Goal: Ask a question

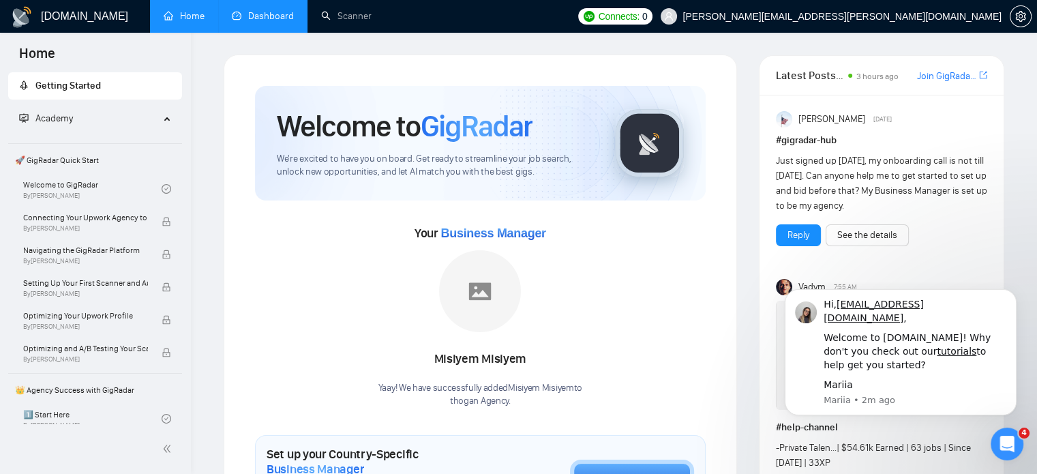
click at [273, 22] on link "Dashboard" at bounding box center [263, 16] width 62 height 12
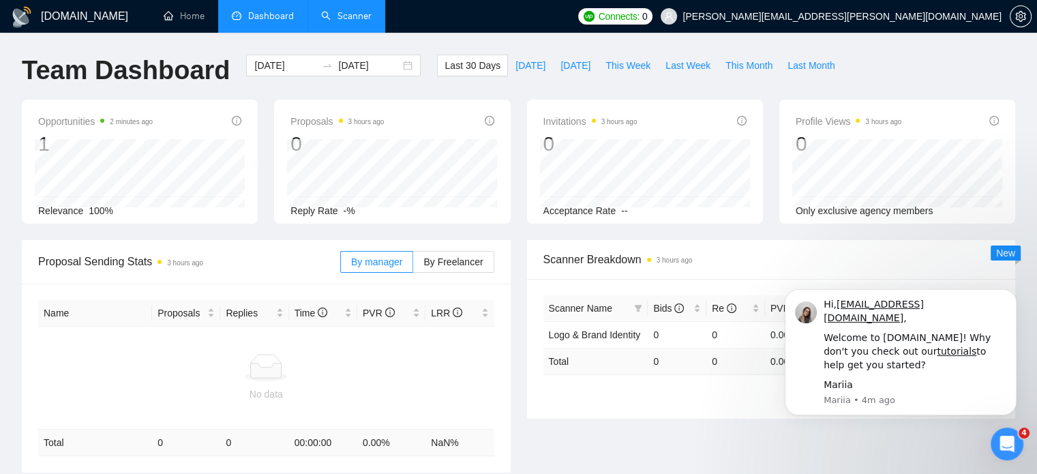
click at [335, 18] on link "Scanner" at bounding box center [346, 16] width 50 height 12
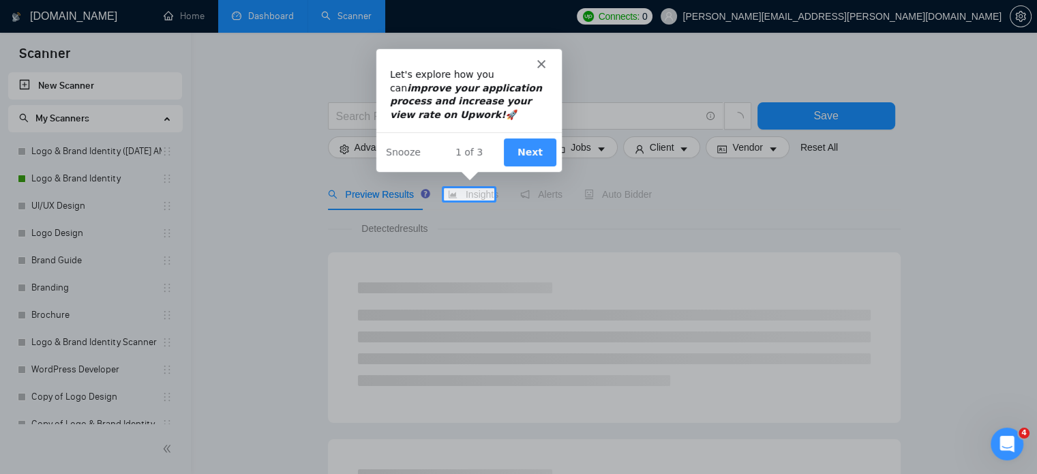
click at [541, 65] on icon "Close" at bounding box center [540, 63] width 8 height 8
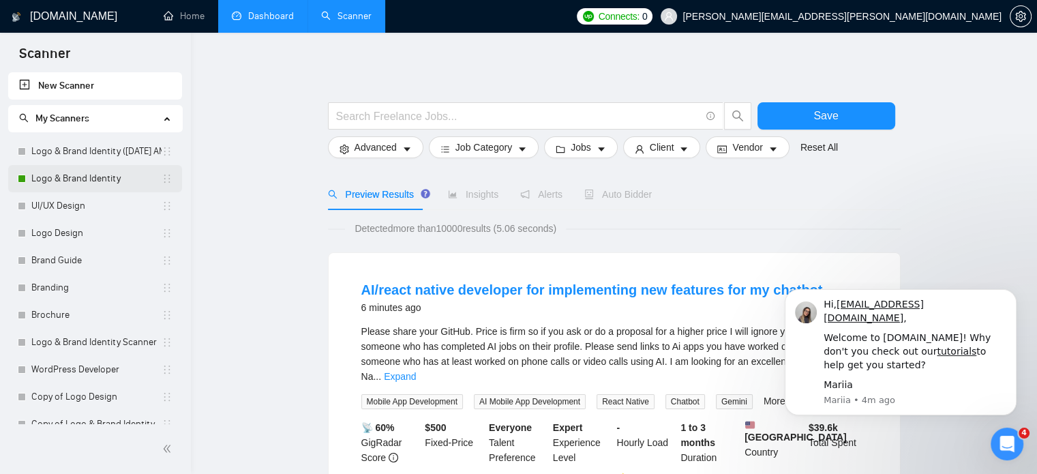
click at [76, 183] on link "Logo & Brand Identity" at bounding box center [96, 178] width 130 height 27
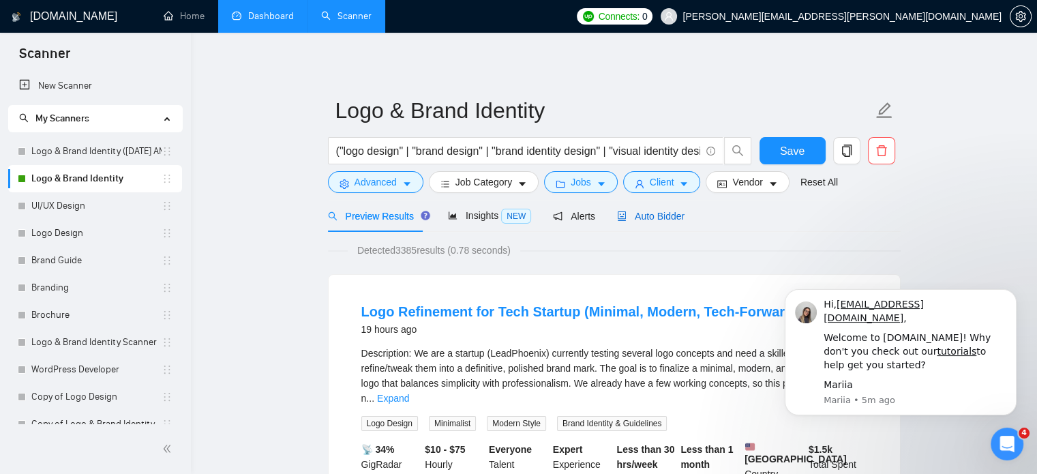
click at [641, 220] on span "Auto Bidder" at bounding box center [650, 216] width 67 height 11
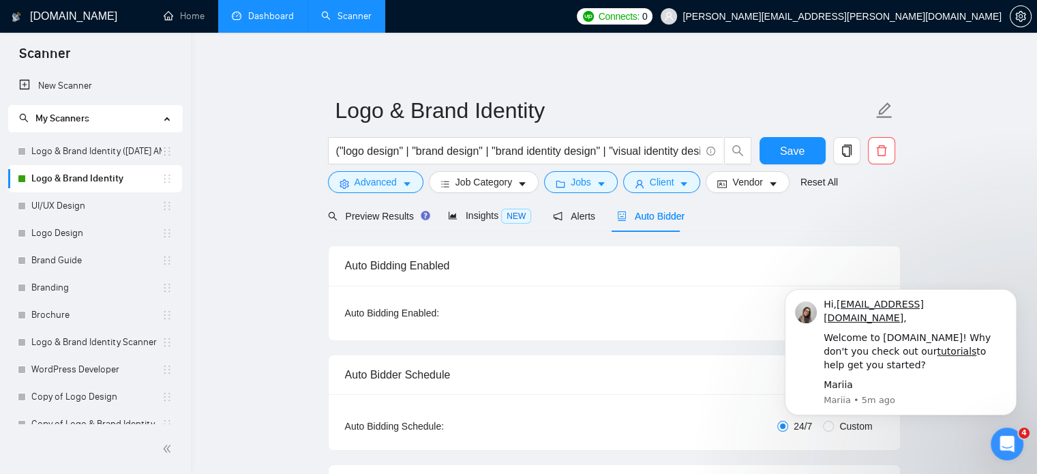
radio input "false"
radio input "true"
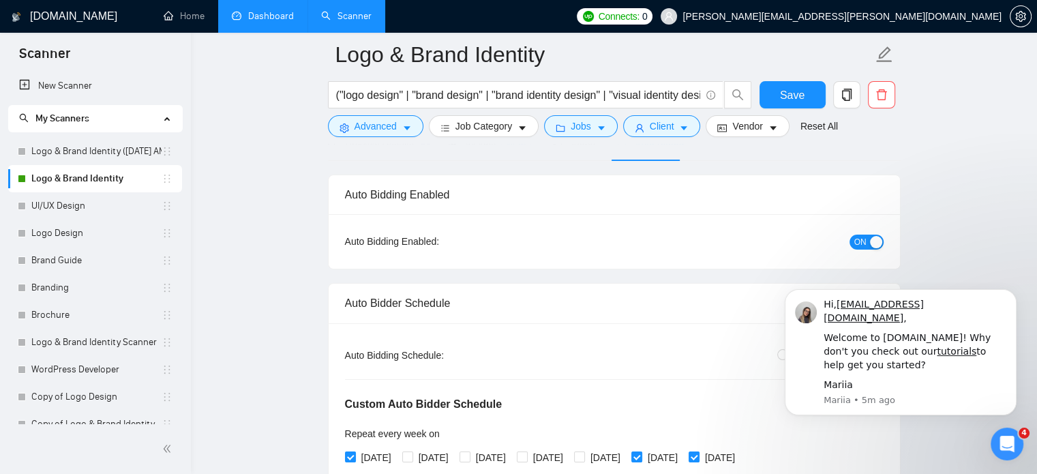
scroll to position [223, 0]
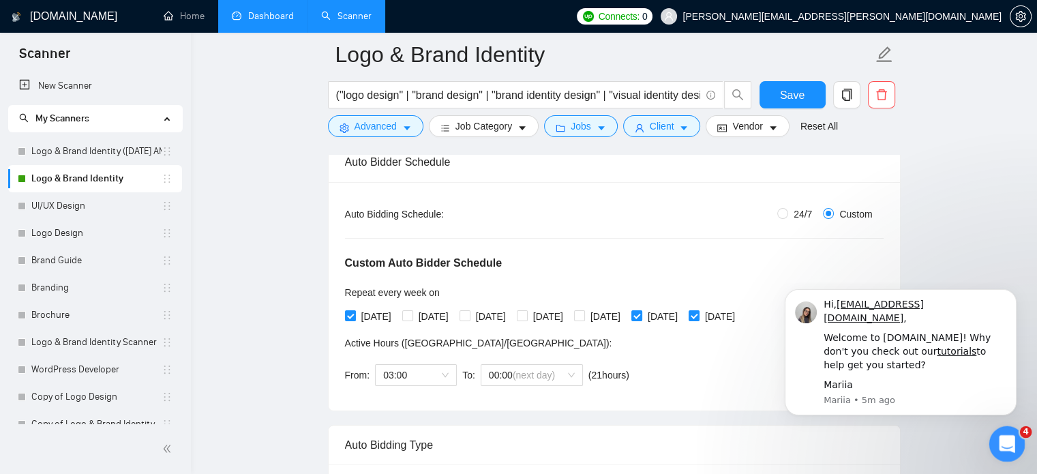
click at [996, 430] on div "Open Intercom Messenger" at bounding box center [1004, 441] width 45 height 45
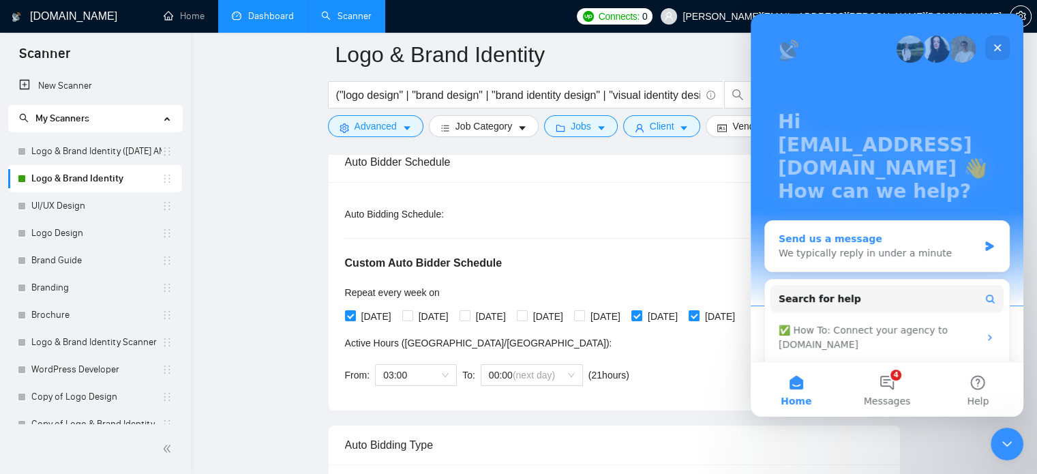
scroll to position [98, 0]
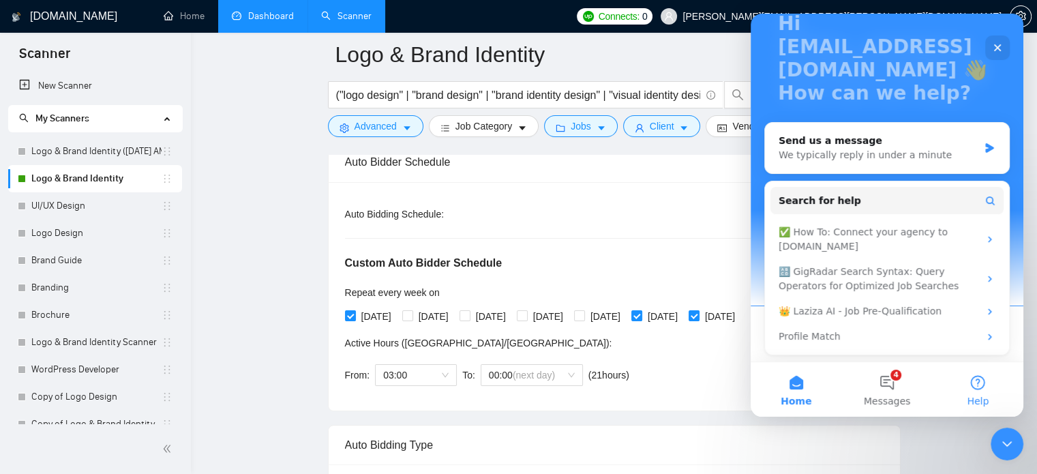
click at [963, 389] on button "Help" at bounding box center [977, 389] width 91 height 55
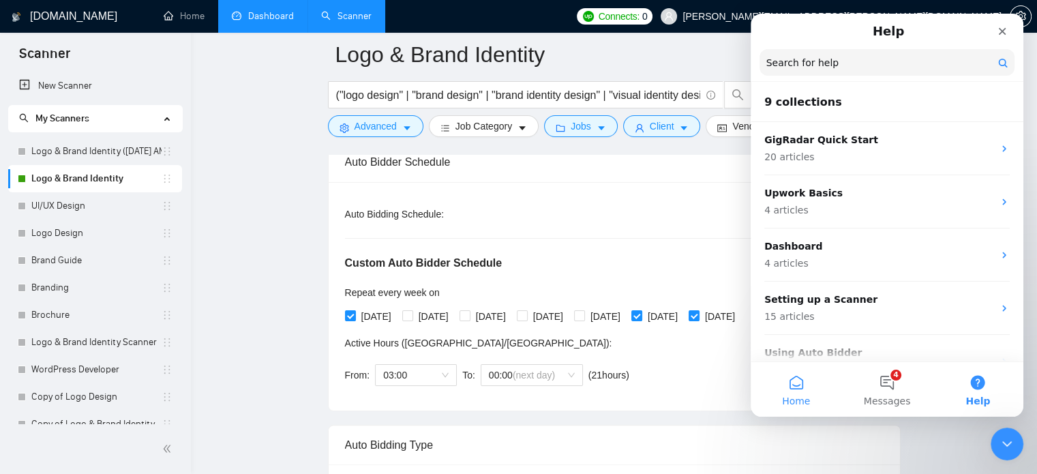
click at [811, 395] on button "Home" at bounding box center [795, 389] width 91 height 55
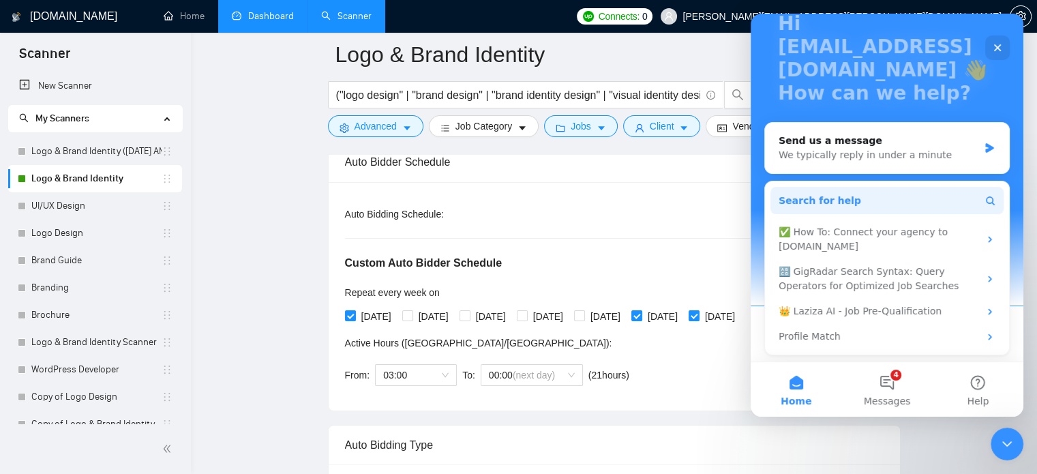
click at [909, 191] on button "Search for help" at bounding box center [886, 200] width 233 height 27
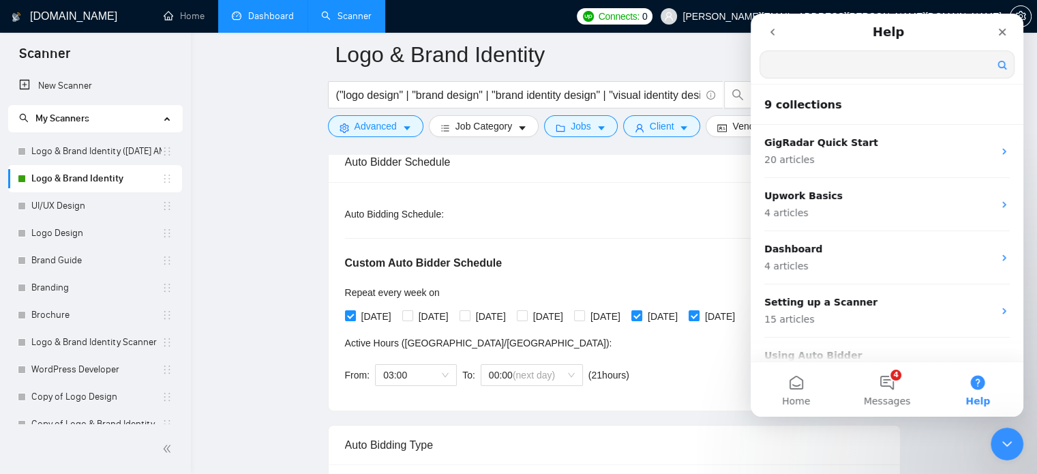
scroll to position [0, 0]
click at [873, 384] on button "4 Messages" at bounding box center [886, 389] width 91 height 55
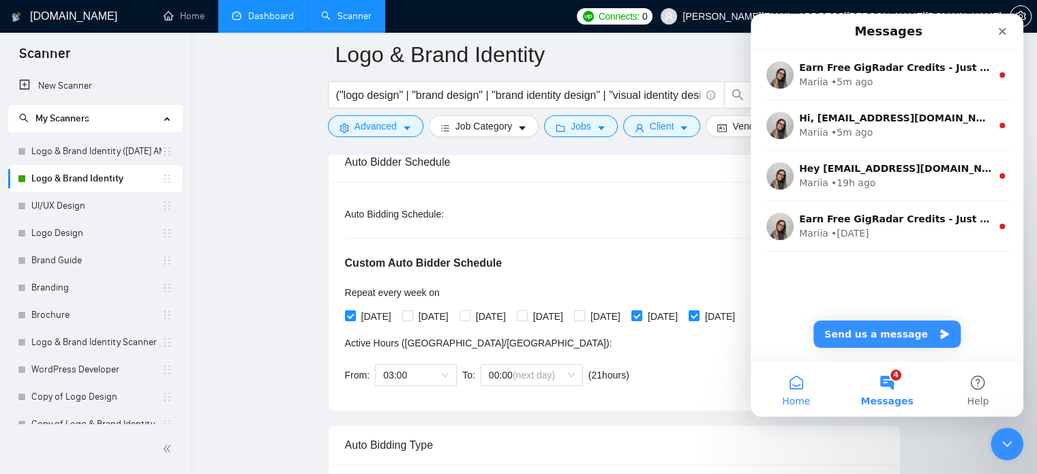
click at [794, 396] on span "Home" at bounding box center [796, 401] width 28 height 10
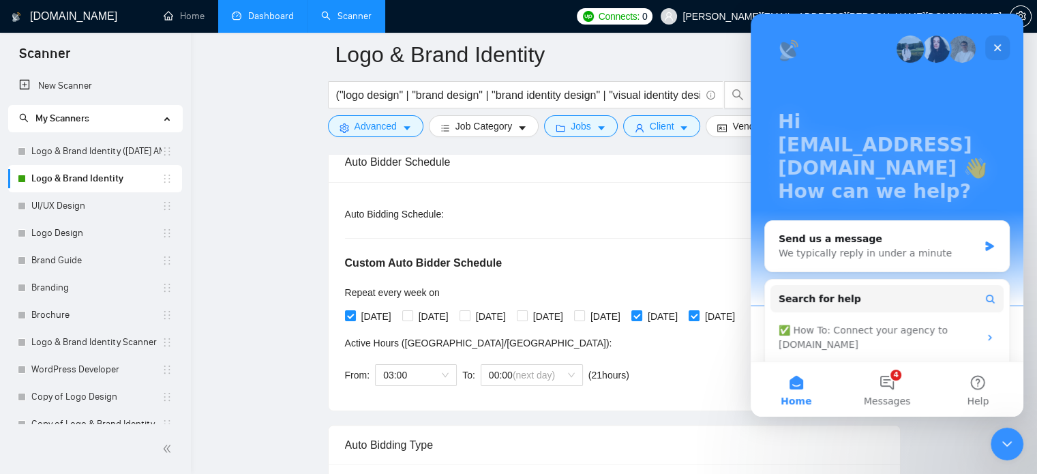
scroll to position [98, 0]
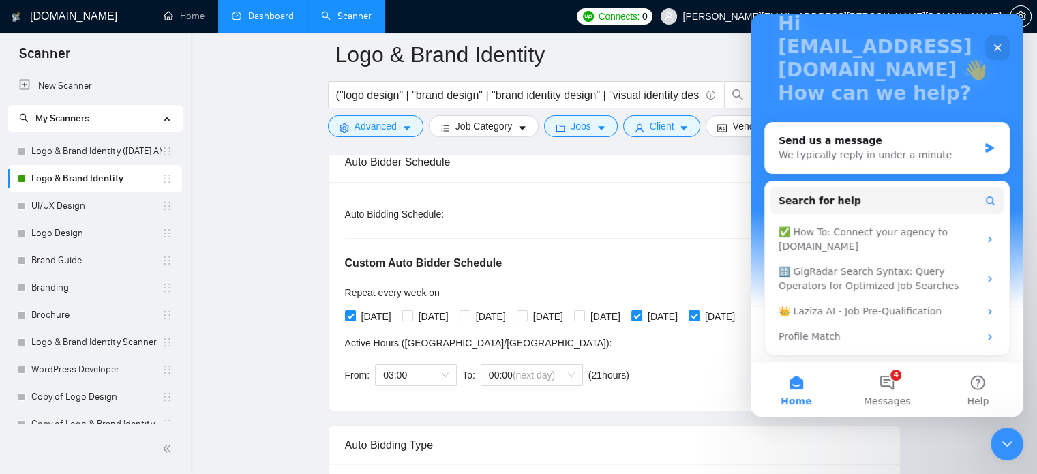
click at [933, 138] on div "Send us a message" at bounding box center [878, 141] width 200 height 14
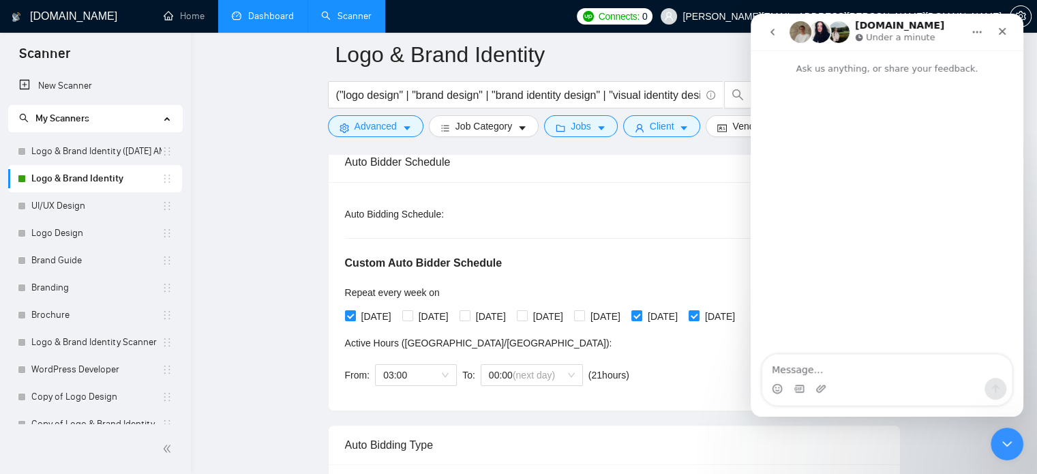
scroll to position [43, 0]
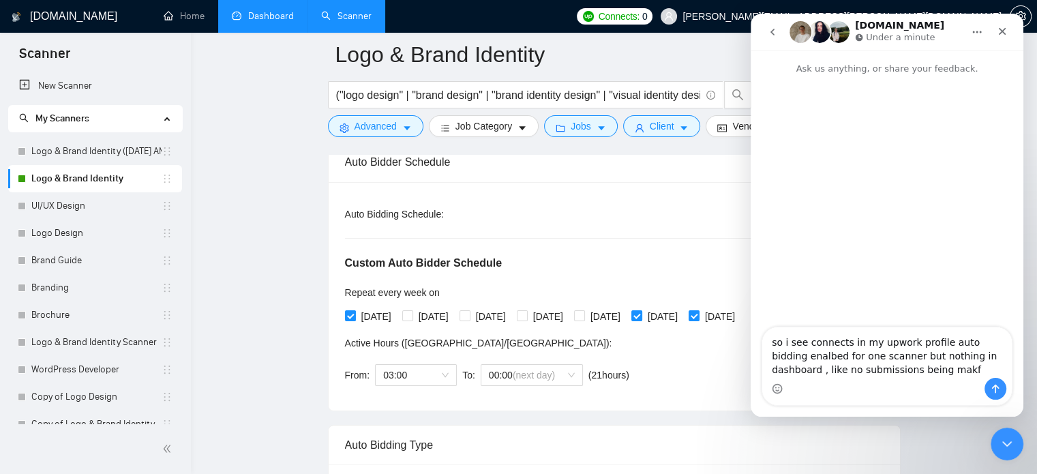
type textarea "so i see connects in my upwork profile auto bidding enalbed for one scanner but…"
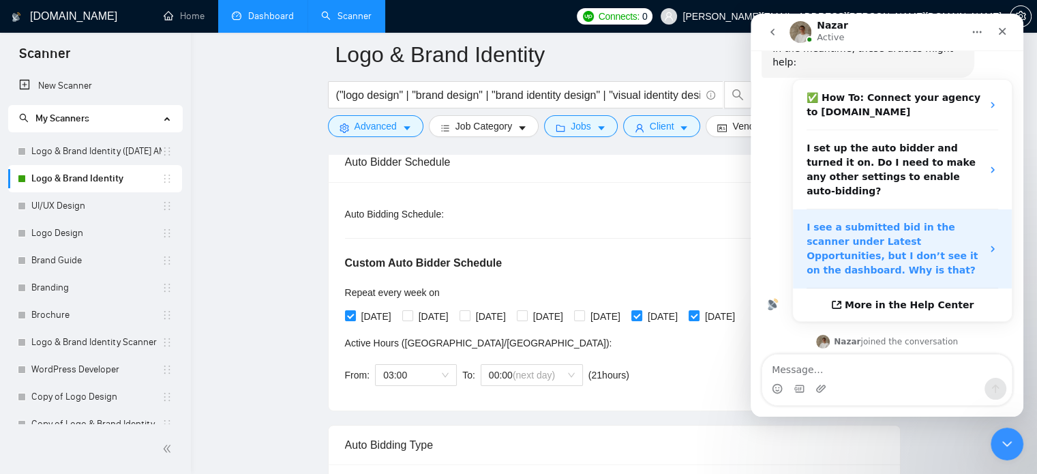
scroll to position [275, 0]
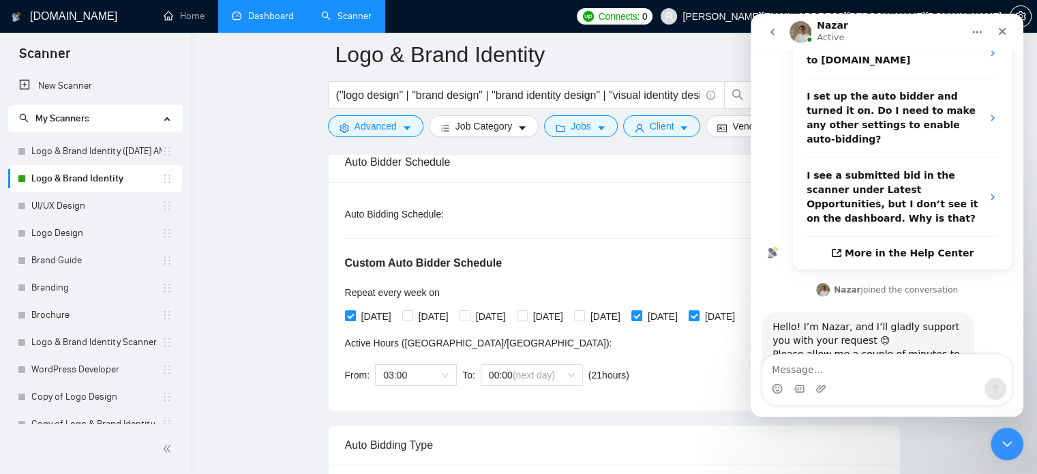
click at [273, 22] on link "Dashboard" at bounding box center [263, 16] width 62 height 12
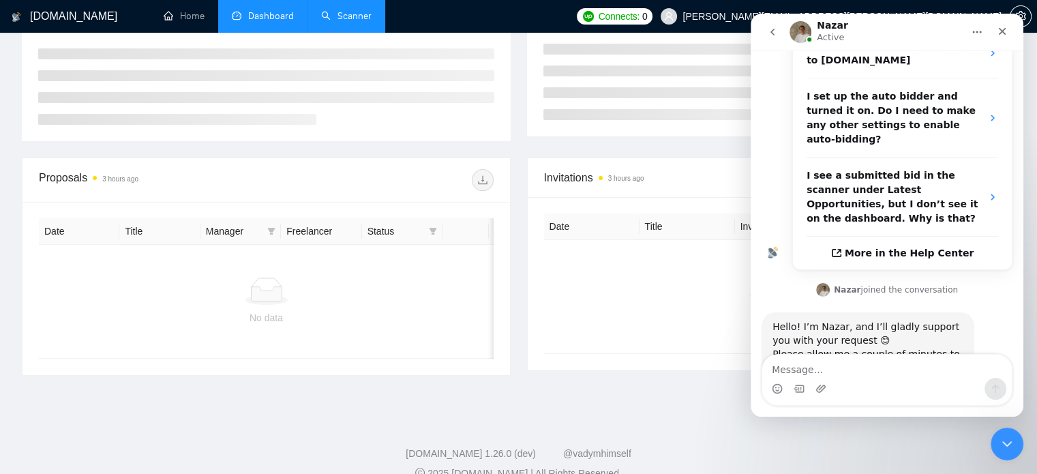
type input "[DATE]"
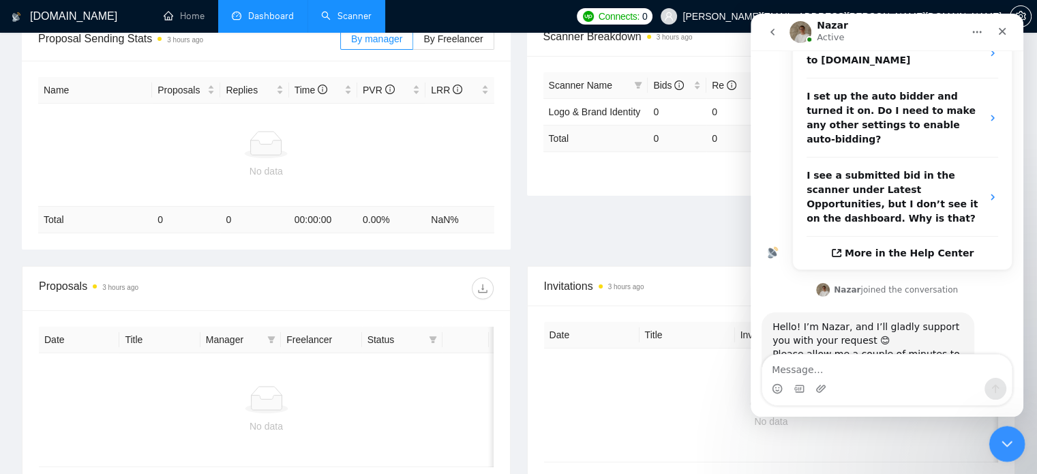
click at [990, 453] on div "Close Intercom Messenger" at bounding box center [1004, 441] width 33 height 33
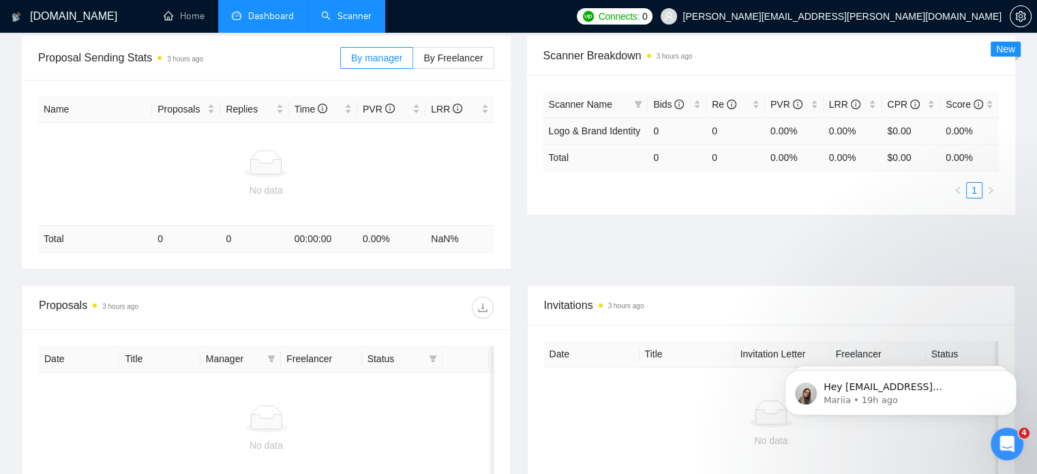
scroll to position [207, 0]
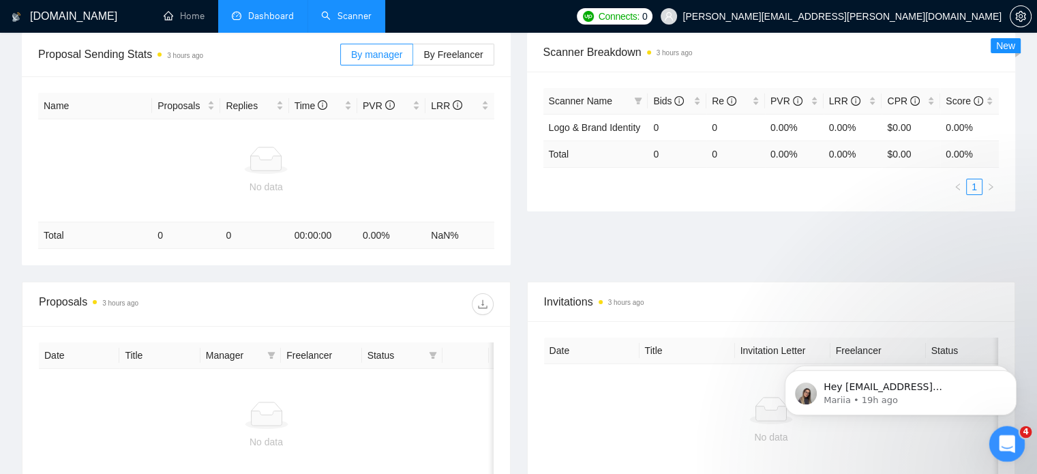
click at [1007, 435] on icon "Open Intercom Messenger" at bounding box center [1005, 442] width 22 height 22
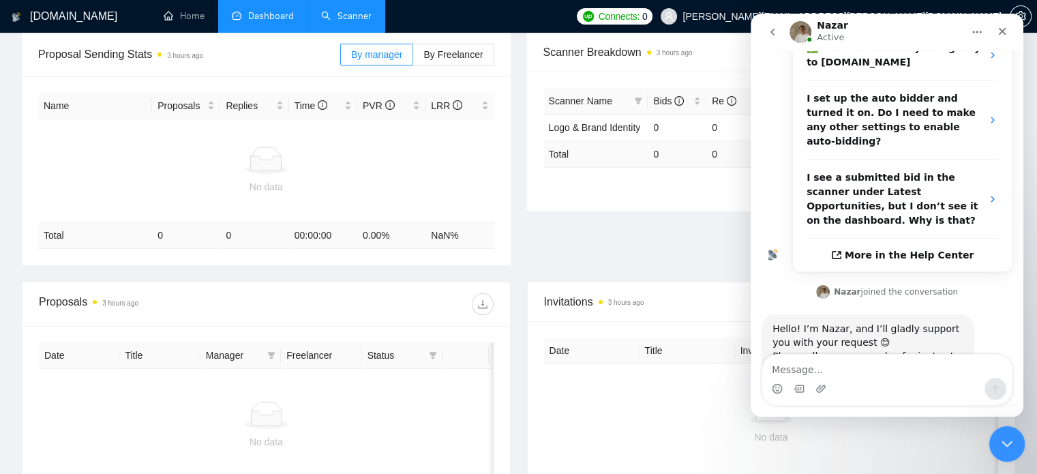
scroll to position [275, 0]
